Goal: Check status: Check status

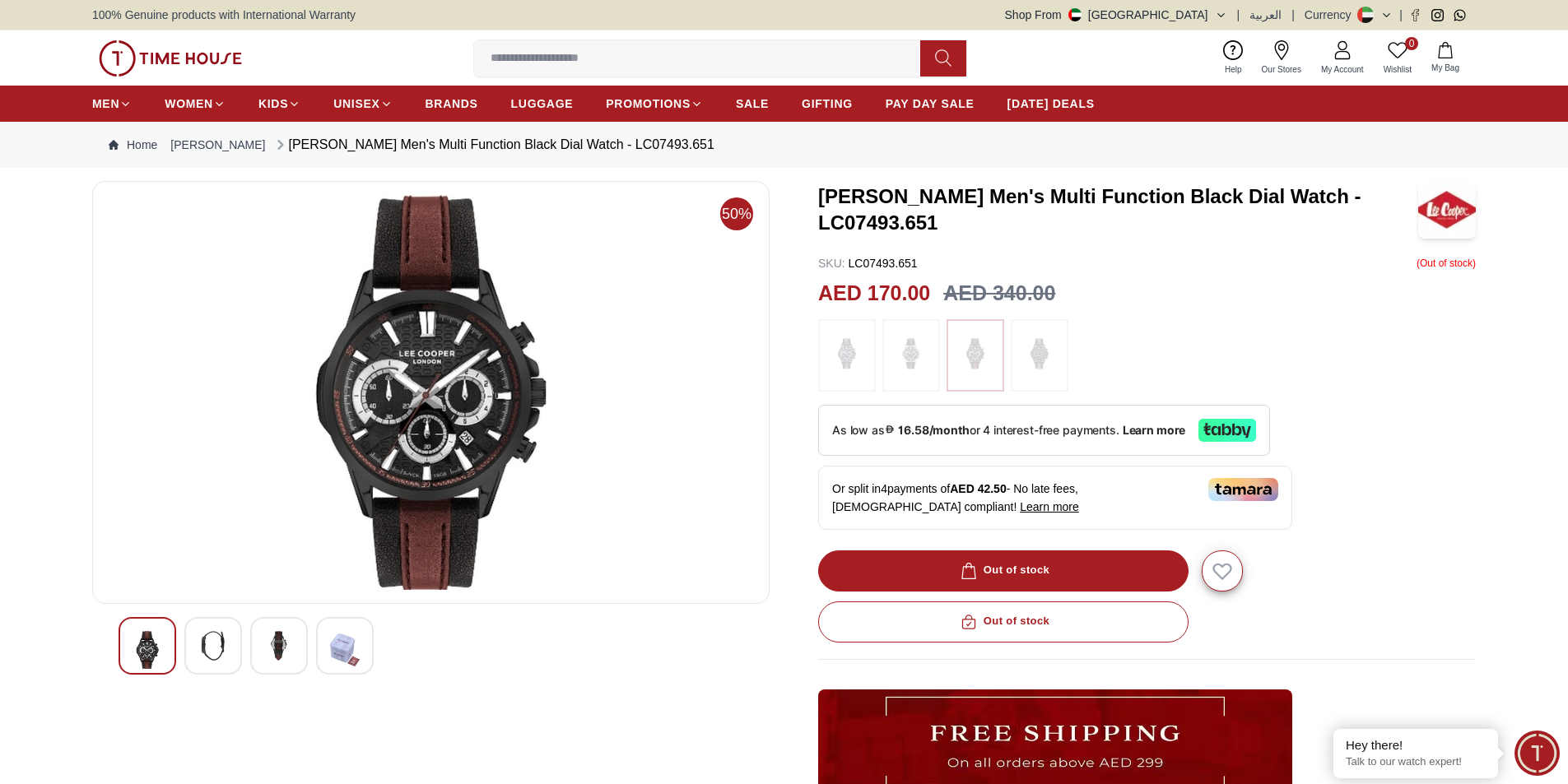
click at [1325, 71] on span "My Account" at bounding box center [1342, 70] width 56 height 12
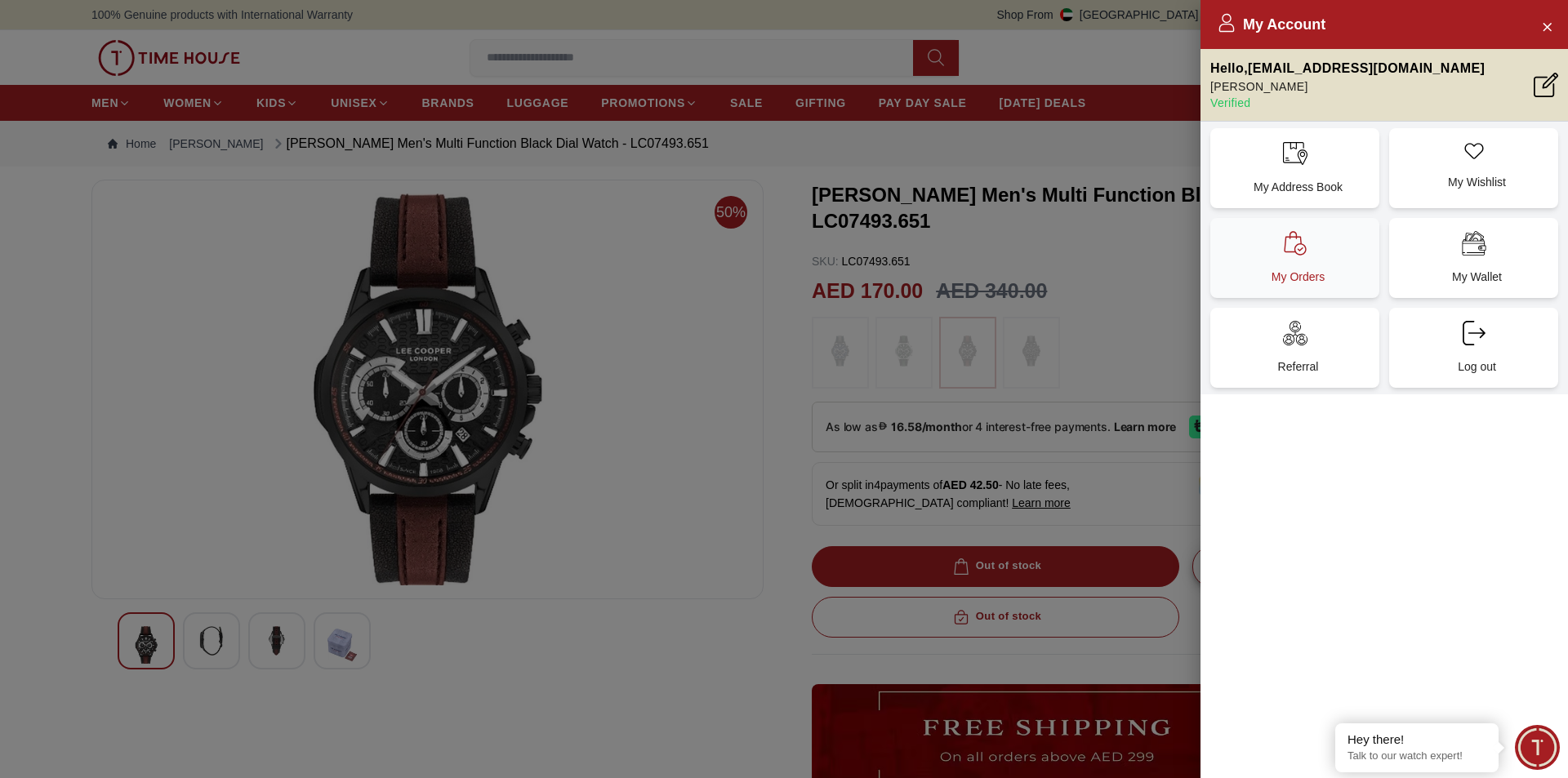
click at [1318, 271] on p "My Orders" at bounding box center [1297, 277] width 150 height 16
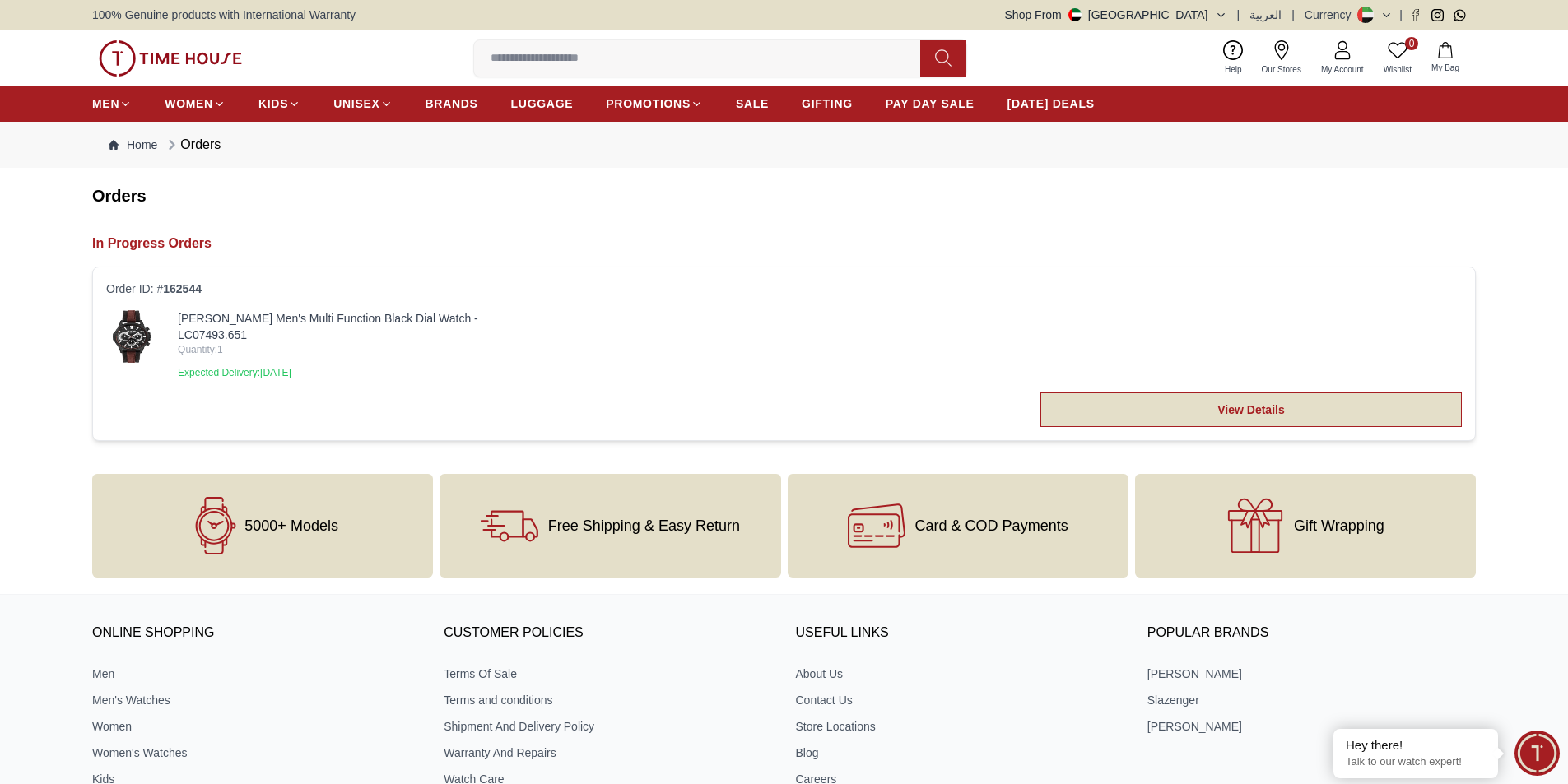
click at [1232, 401] on link "View Details" at bounding box center [1251, 410] width 422 height 35
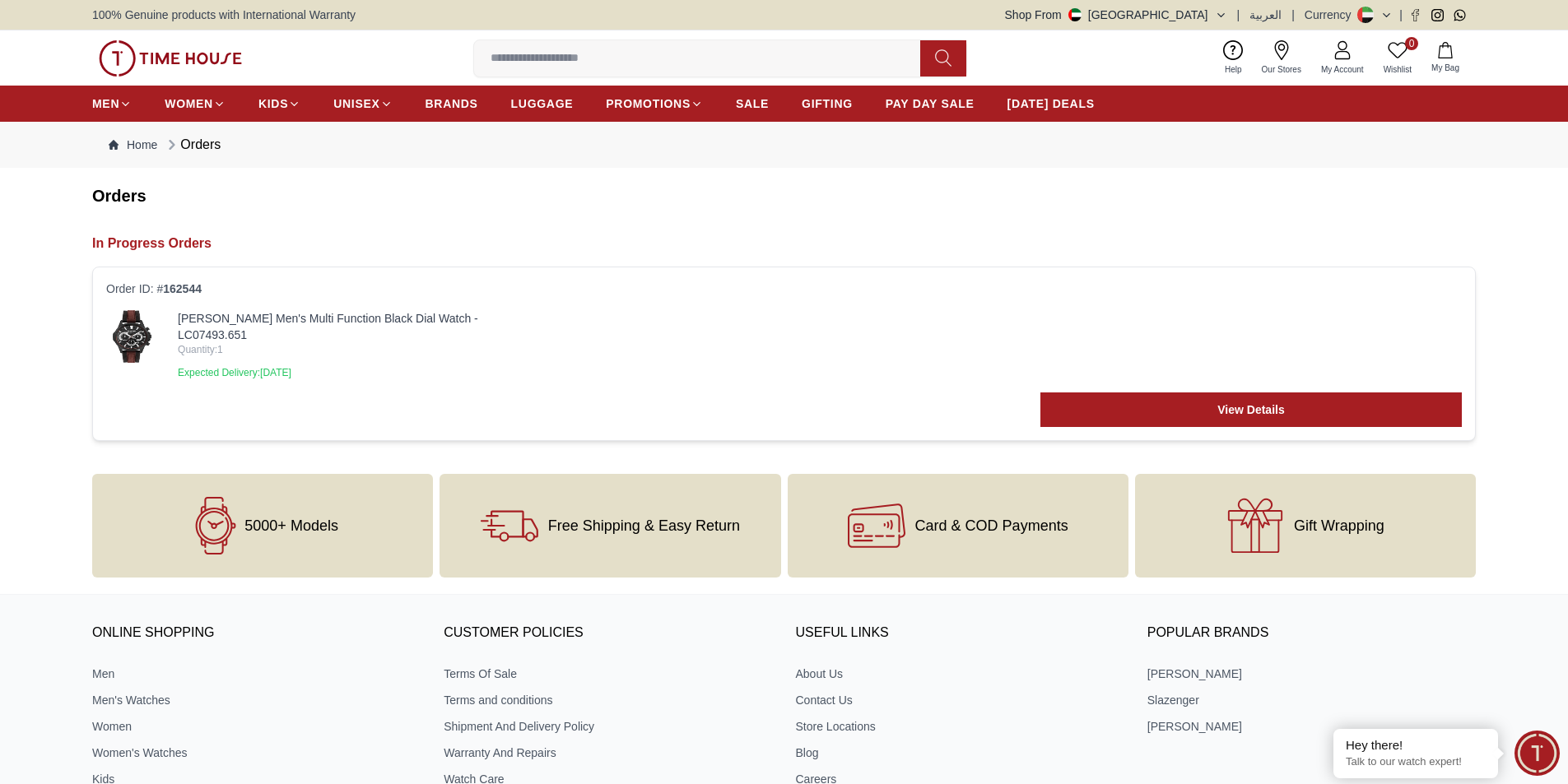
click at [122, 337] on img at bounding box center [132, 336] width 52 height 52
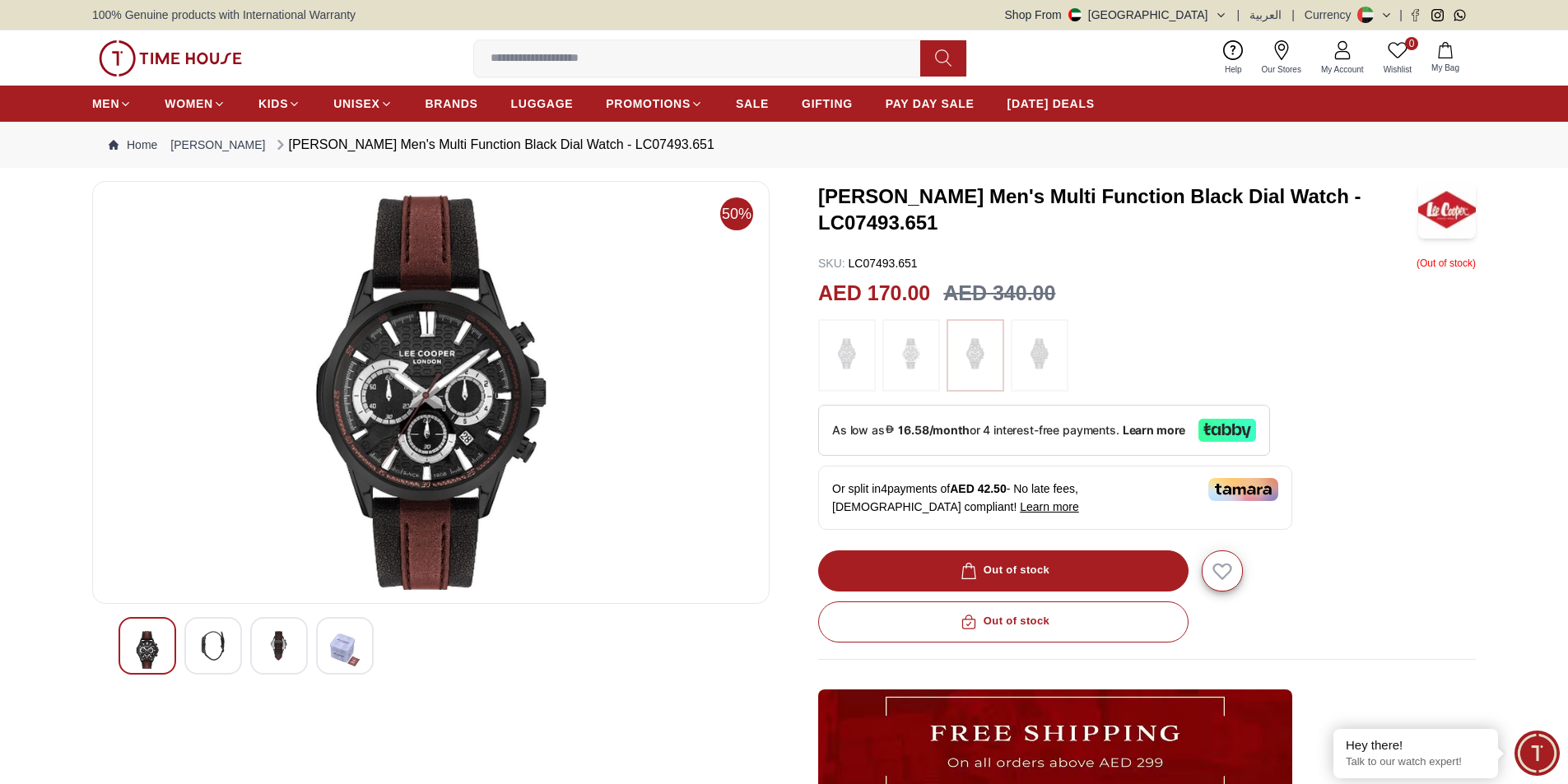
click at [923, 346] on img at bounding box center [910, 355] width 41 height 56
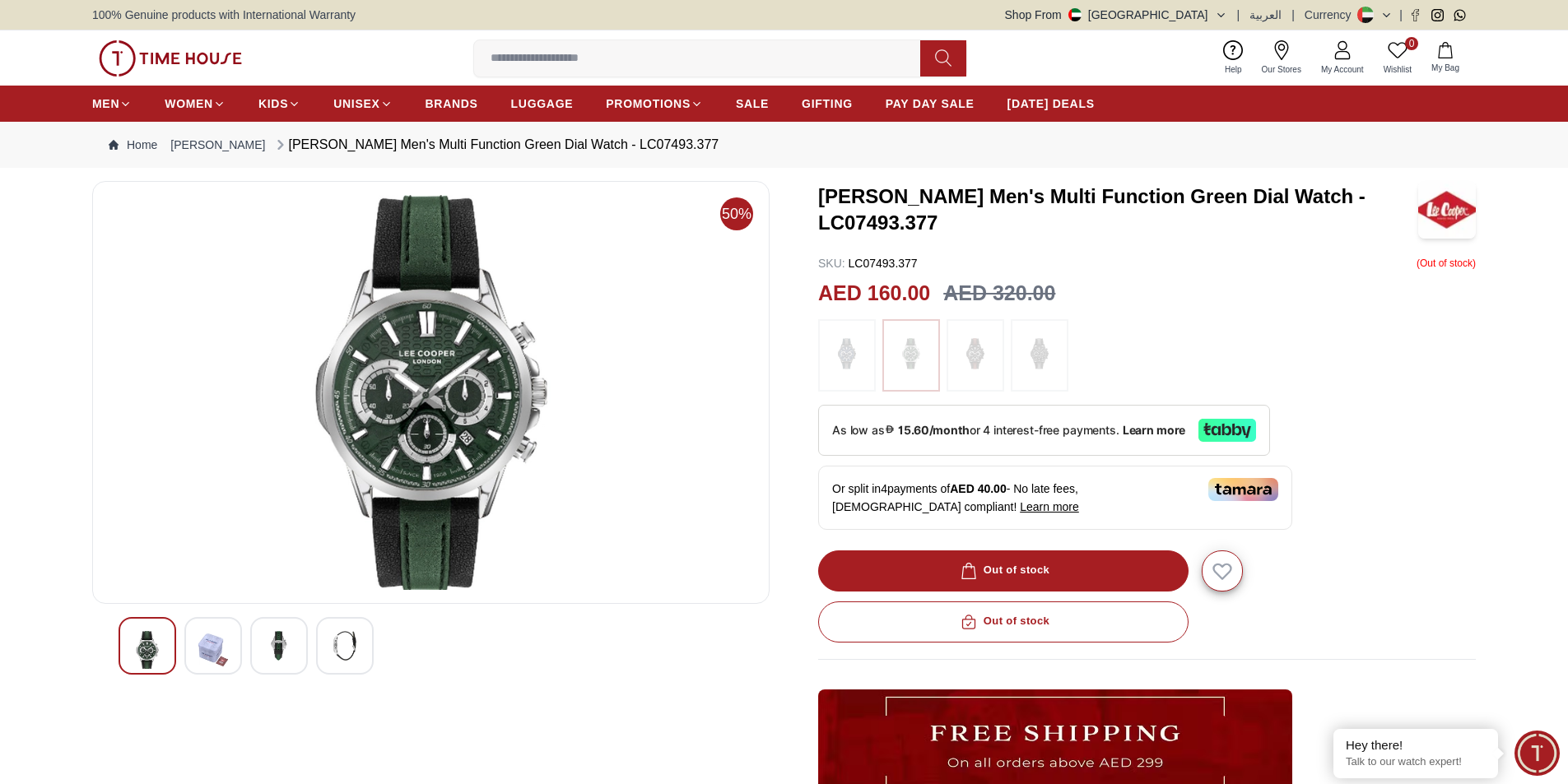
click at [1048, 370] on img at bounding box center [1038, 355] width 41 height 56
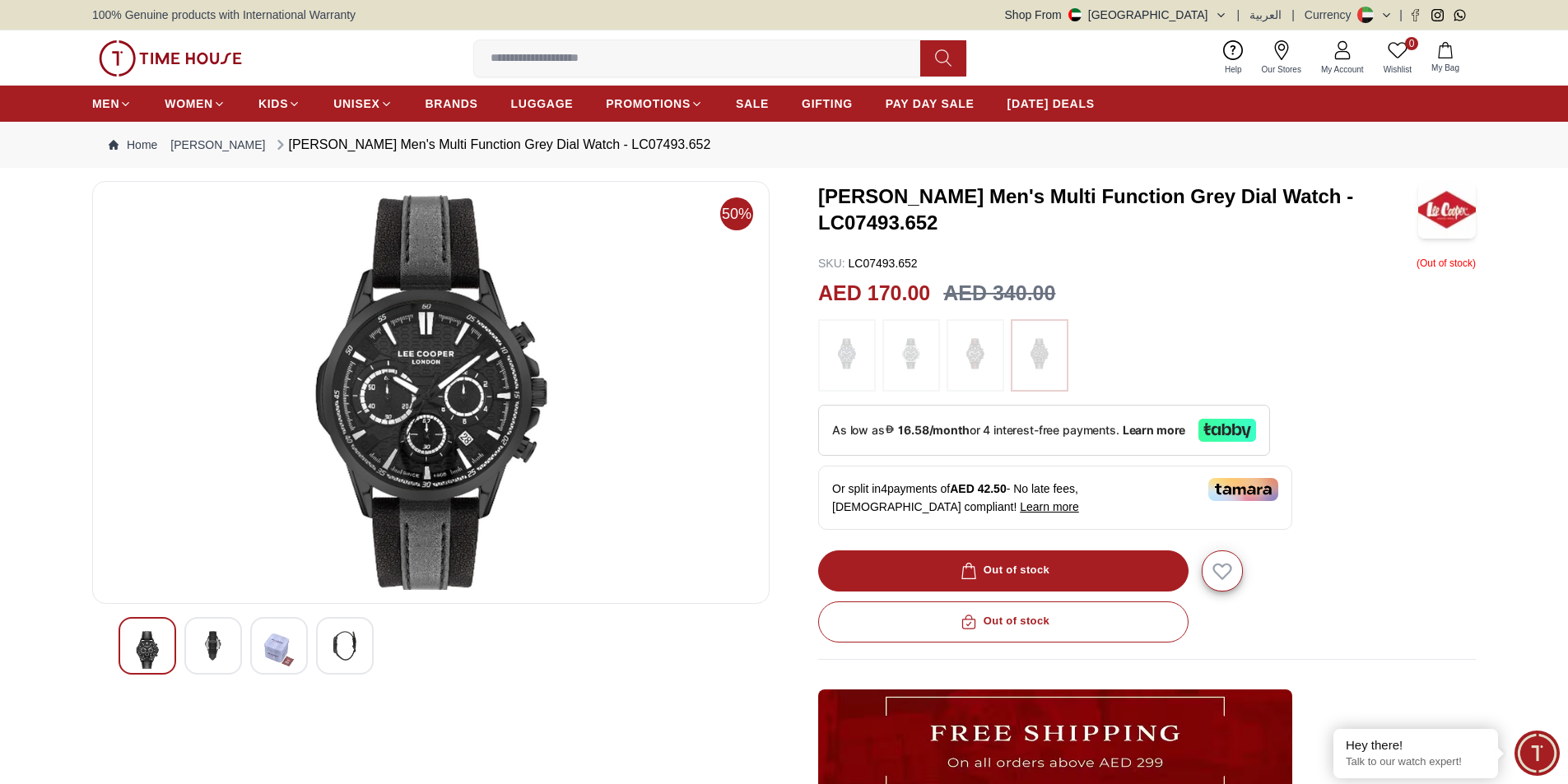
click at [987, 362] on img at bounding box center [975, 355] width 41 height 56
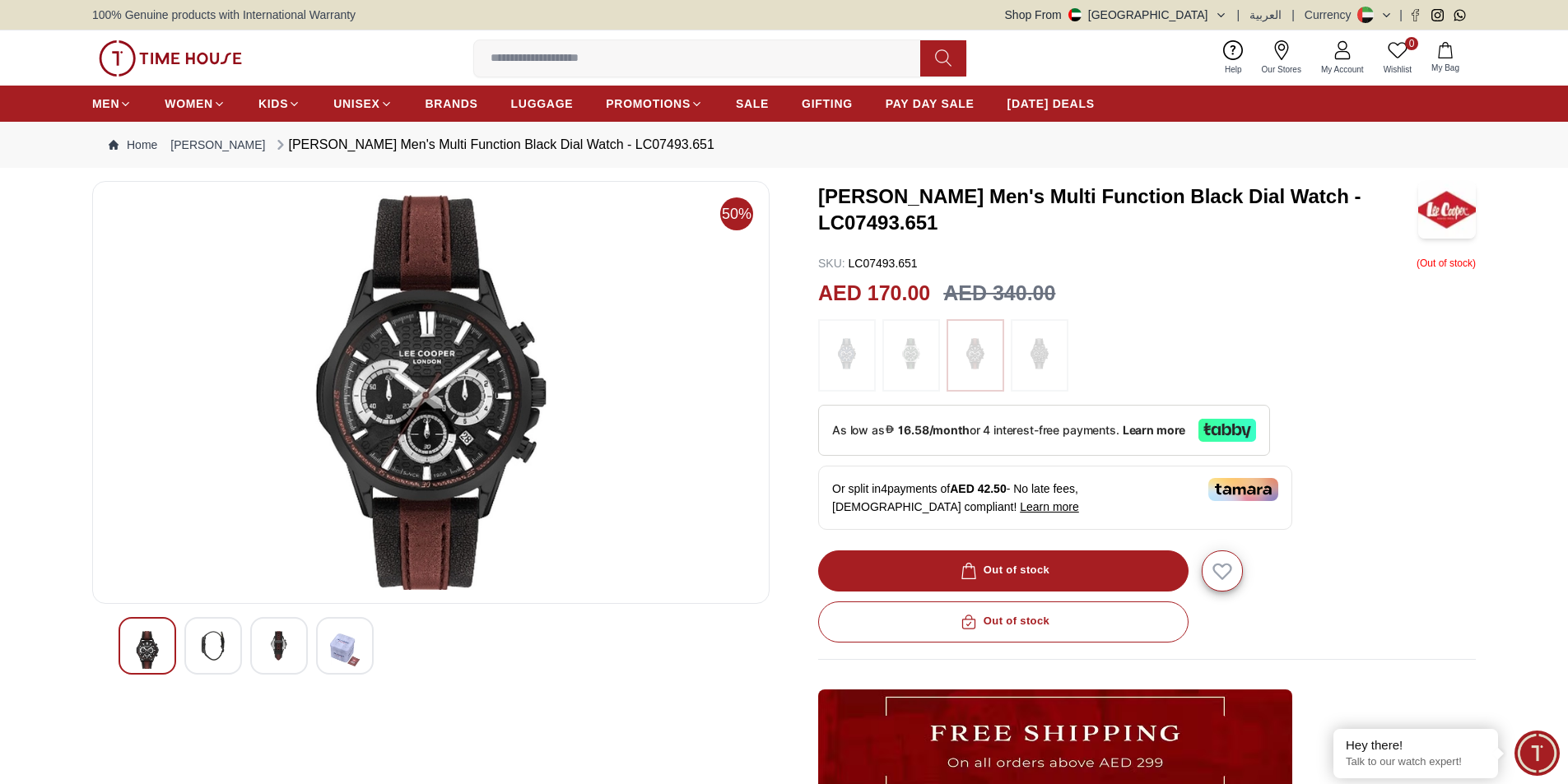
click at [920, 350] on img at bounding box center [910, 355] width 41 height 56
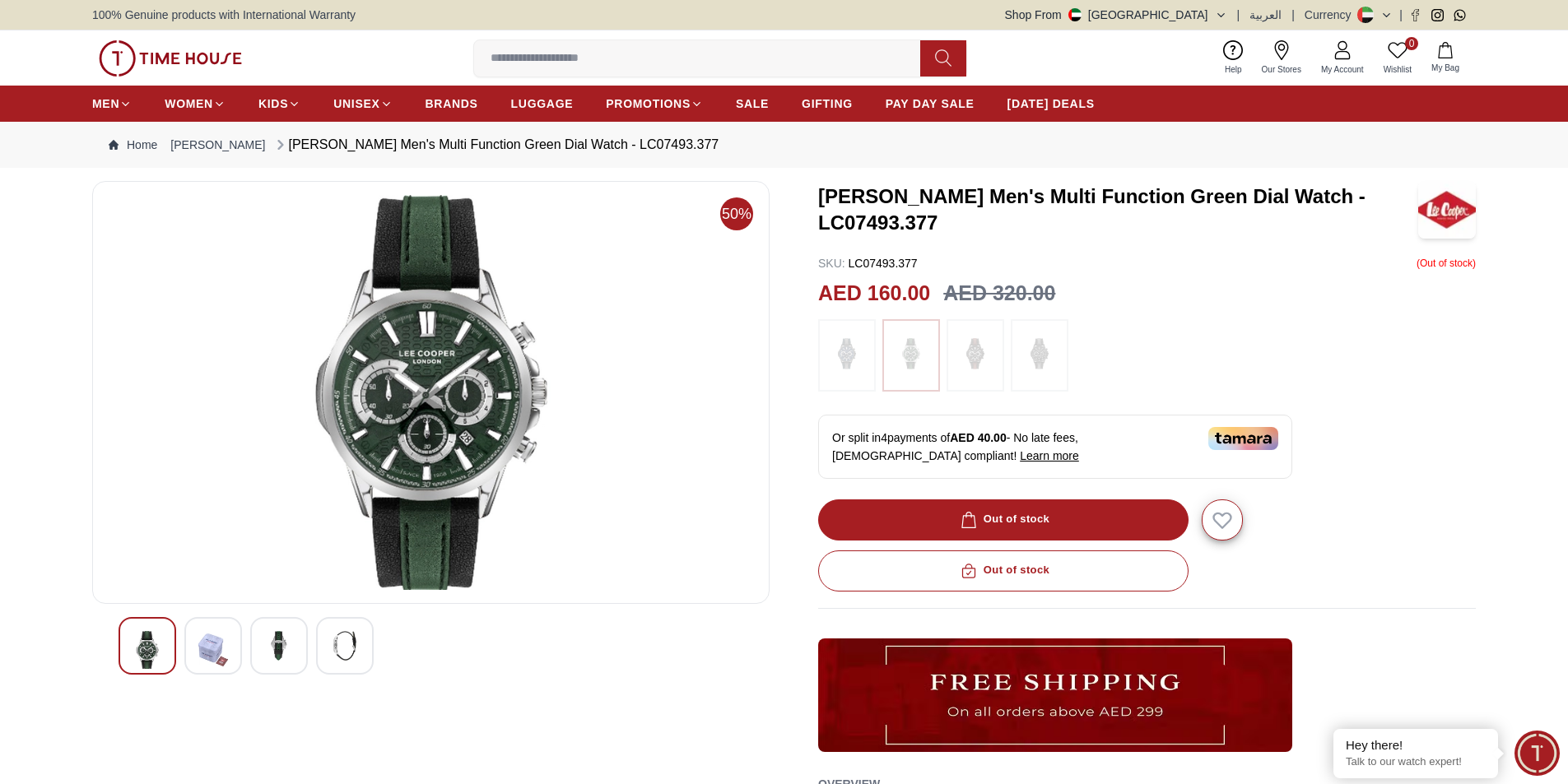
click at [860, 368] on img at bounding box center [846, 355] width 41 height 56
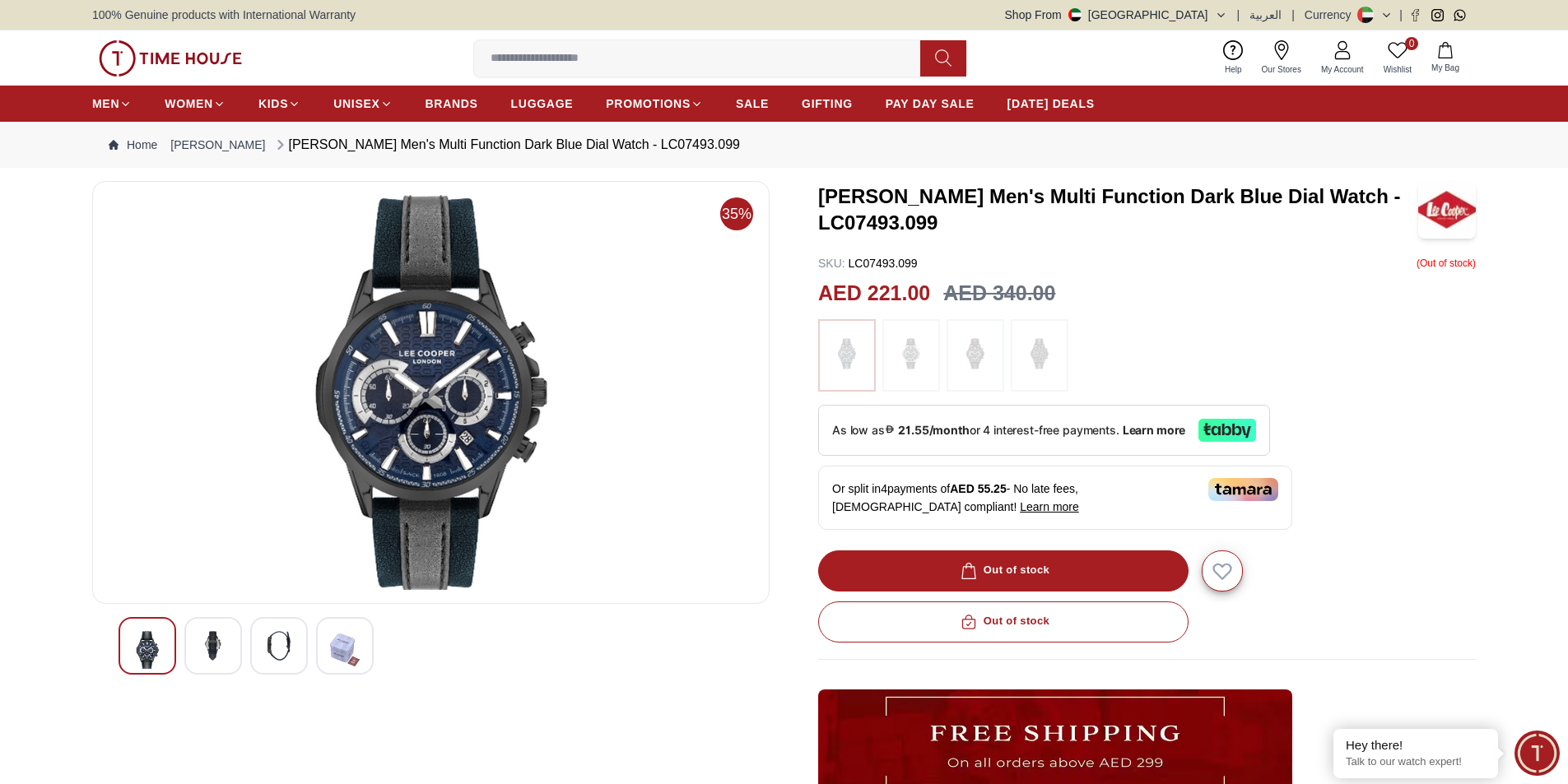
click at [995, 347] on img at bounding box center [975, 355] width 41 height 56
